Goal: Information Seeking & Learning: Learn about a topic

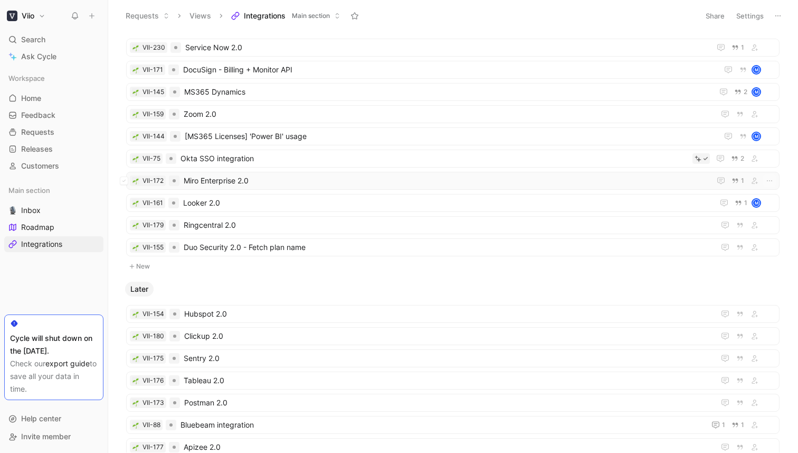
scroll to position [284, 0]
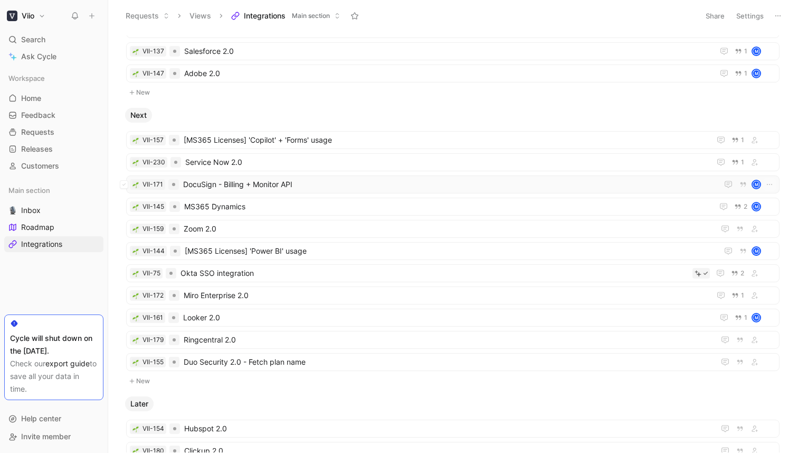
click at [260, 179] on span "DocuSign - Billing + Monitor API" at bounding box center [448, 184] width 531 height 13
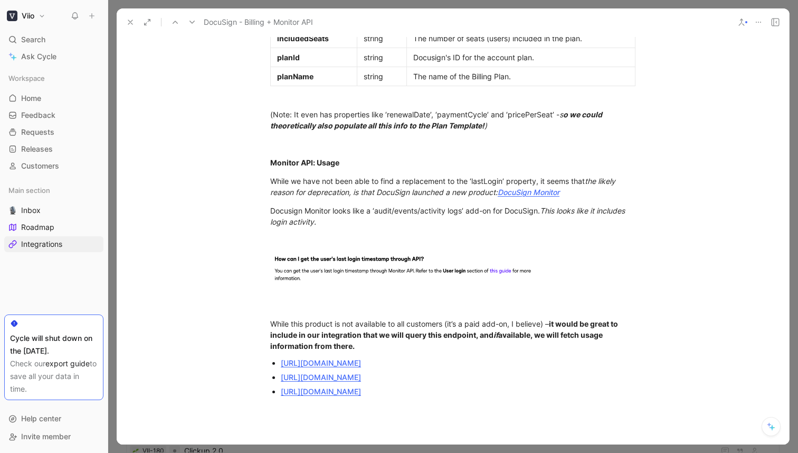
scroll to position [724, 0]
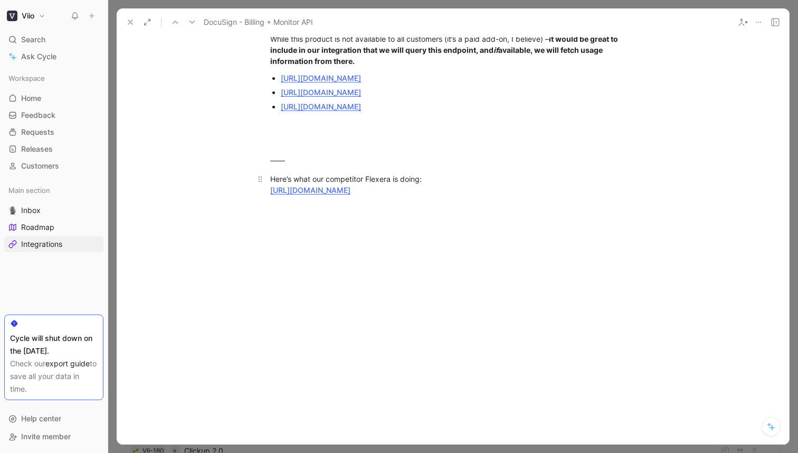
click at [351, 194] on link "[URL][DOMAIN_NAME]" at bounding box center [310, 189] width 80 height 9
click at [131, 26] on button at bounding box center [130, 22] width 15 height 15
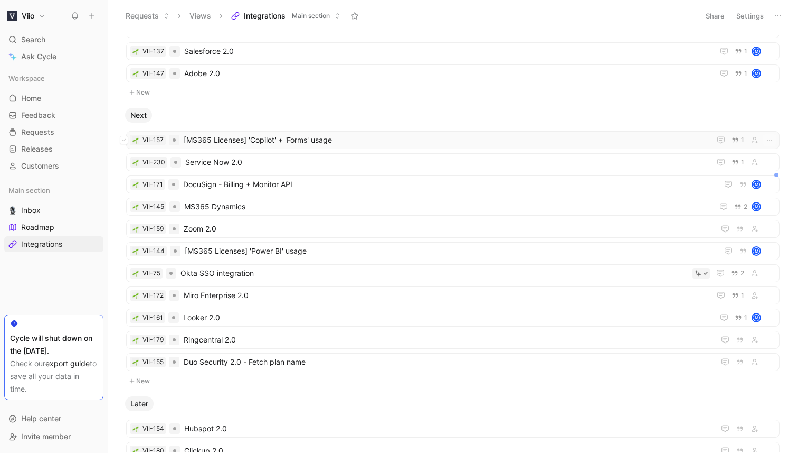
click at [283, 144] on span "[MS365 Licenses] 'Copilot' + 'Forms' usage" at bounding box center [445, 140] width 523 height 13
